Goal: Task Accomplishment & Management: Manage account settings

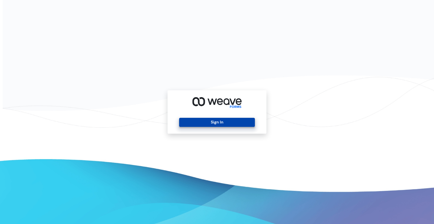
click at [222, 122] on button "Sign In" at bounding box center [216, 122] width 75 height 9
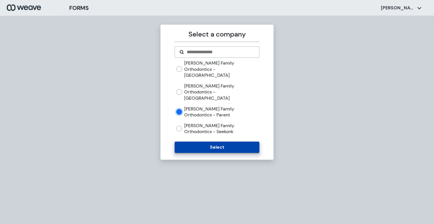
click at [224, 141] on button "Select" at bounding box center [217, 146] width 85 height 11
